Goal: Information Seeking & Learning: Check status

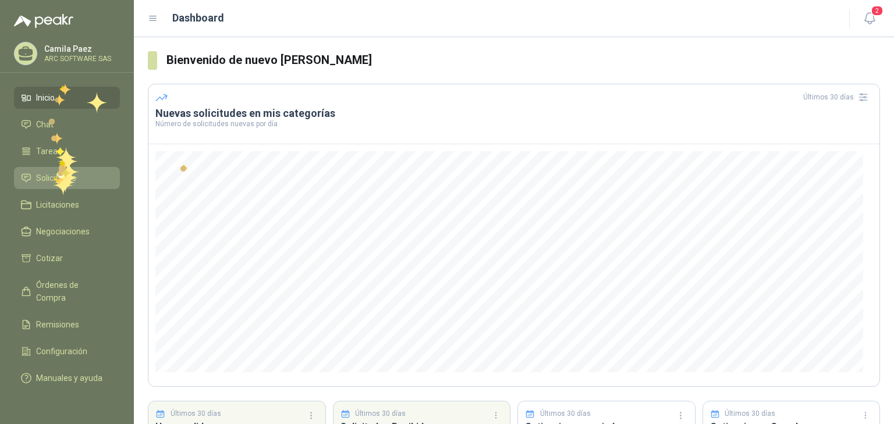
click at [52, 175] on span "Solicitudes" at bounding box center [56, 178] width 40 height 13
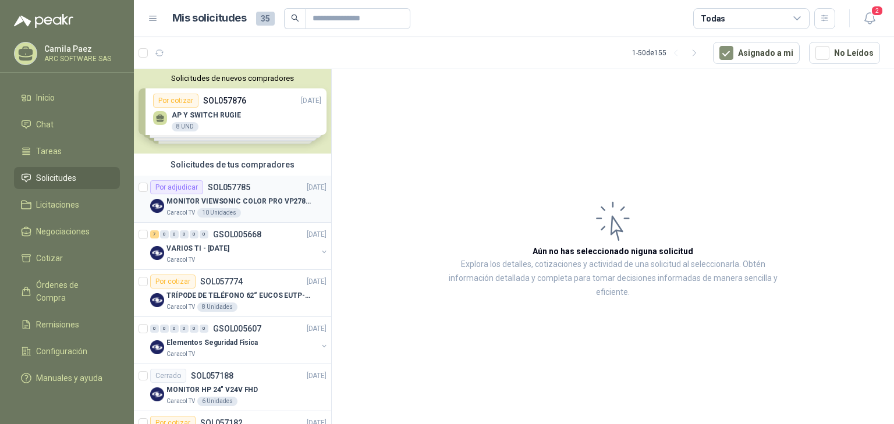
click at [206, 196] on p "MONITOR VIEWSONIC COLOR PRO VP2786-4K" at bounding box center [238, 201] width 145 height 11
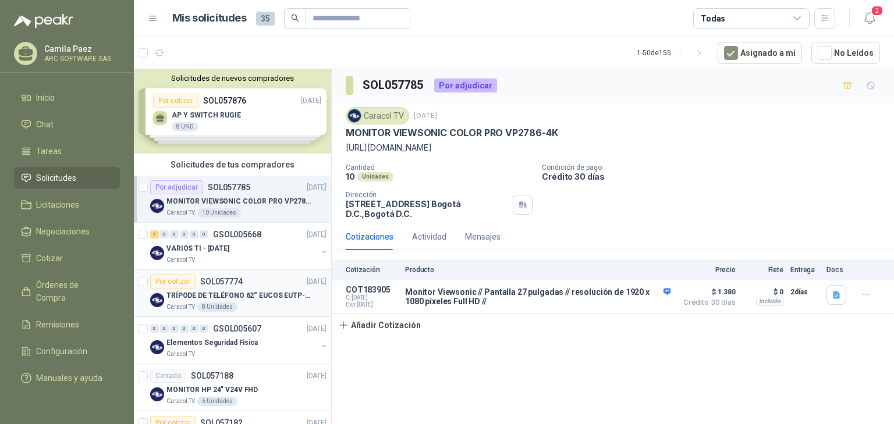
click at [229, 291] on p "TRÍPODE DE TELÉFONO 62“ EUCOS EUTP-010" at bounding box center [238, 295] width 145 height 11
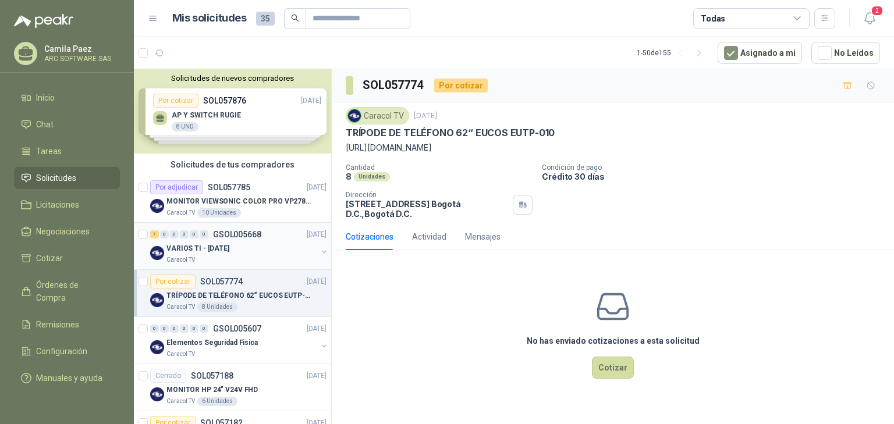
click at [254, 242] on div "VARIOS TI - [DATE]" at bounding box center [241, 249] width 151 height 14
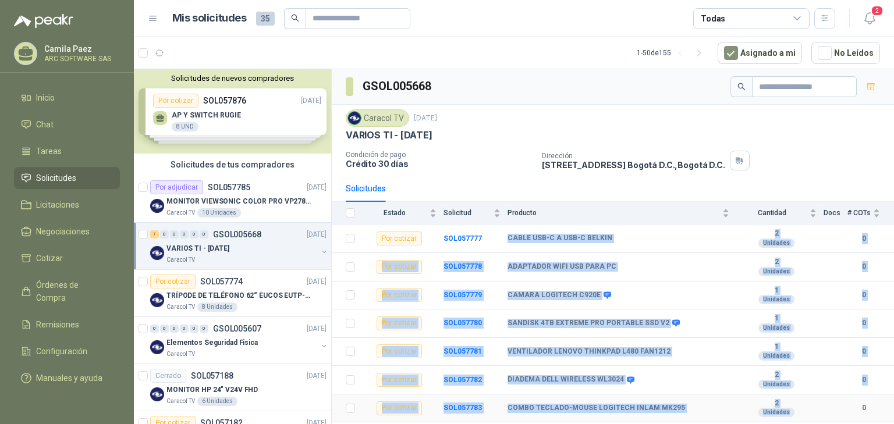
drag, startPoint x: 498, startPoint y: 235, endPoint x: 808, endPoint y: 416, distance: 358.3
click at [808, 416] on tbody "Por cotizar SOL057777 CABLE USB-C A USB-C BELKIN 2 Unidades 0 Por cotizar SOL05…" at bounding box center [613, 324] width 562 height 198
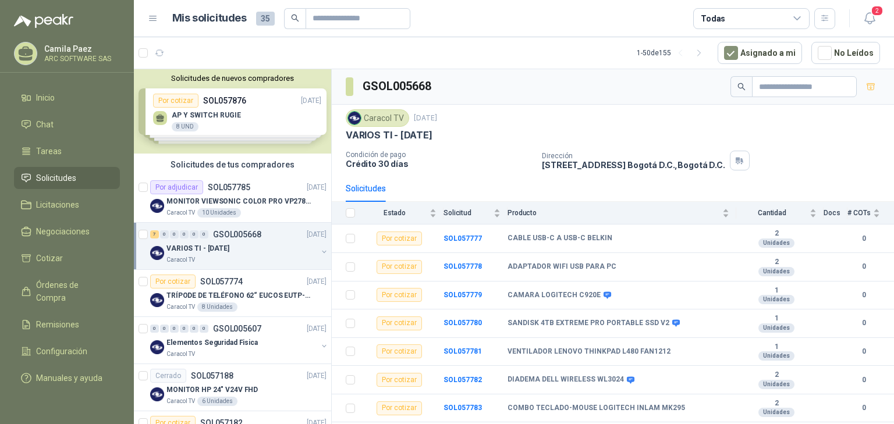
click at [578, 195] on div "Solicitudes" at bounding box center [613, 188] width 534 height 27
